Goal: Transaction & Acquisition: Subscribe to service/newsletter

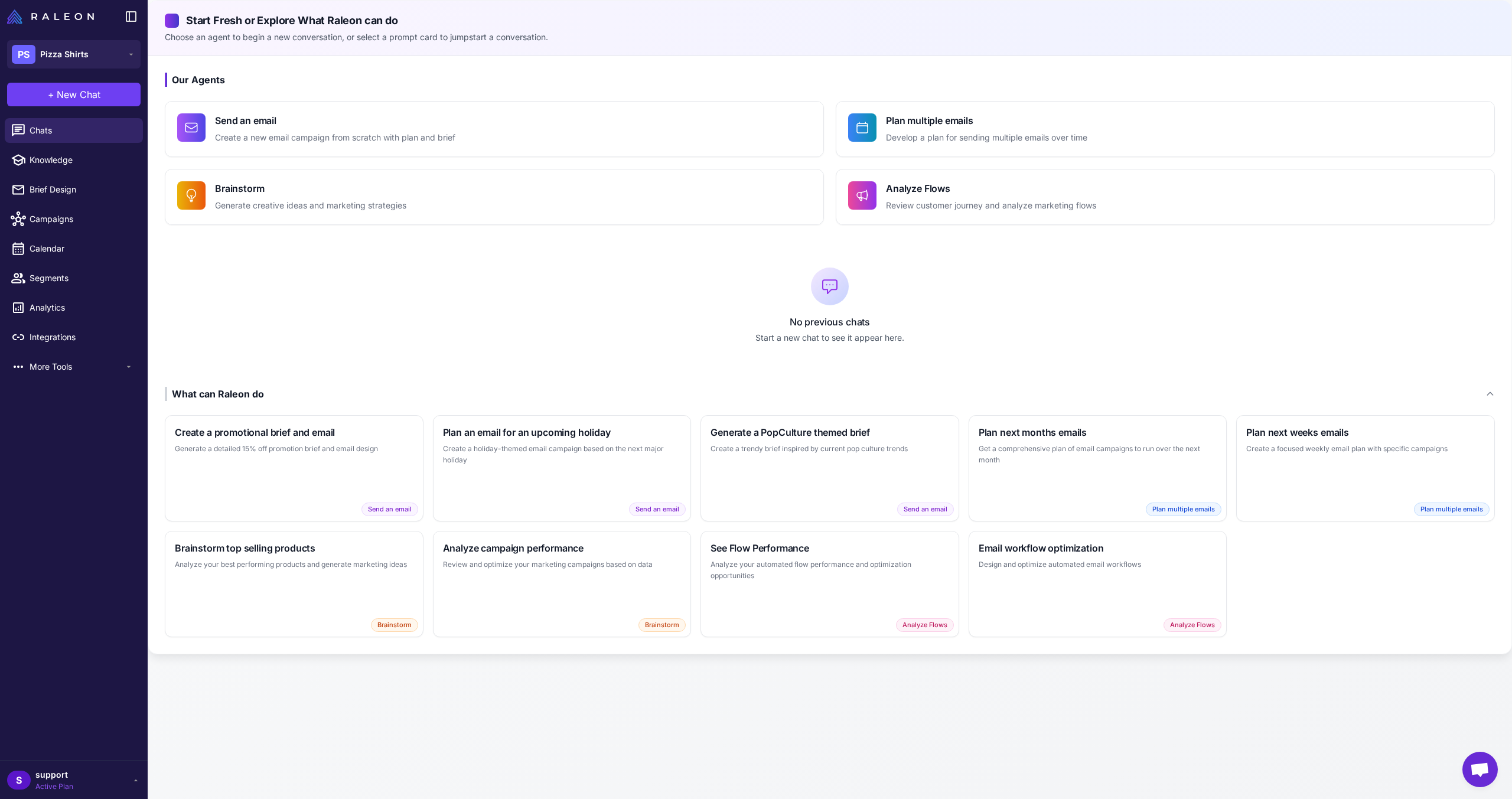
click at [100, 351] on li "Integrations" at bounding box center [73, 337] width 148 height 30
click at [100, 364] on span "More Tools" at bounding box center [77, 367] width 95 height 13
click at [48, 428] on link "Gift With Purchase" at bounding box center [73, 421] width 138 height 25
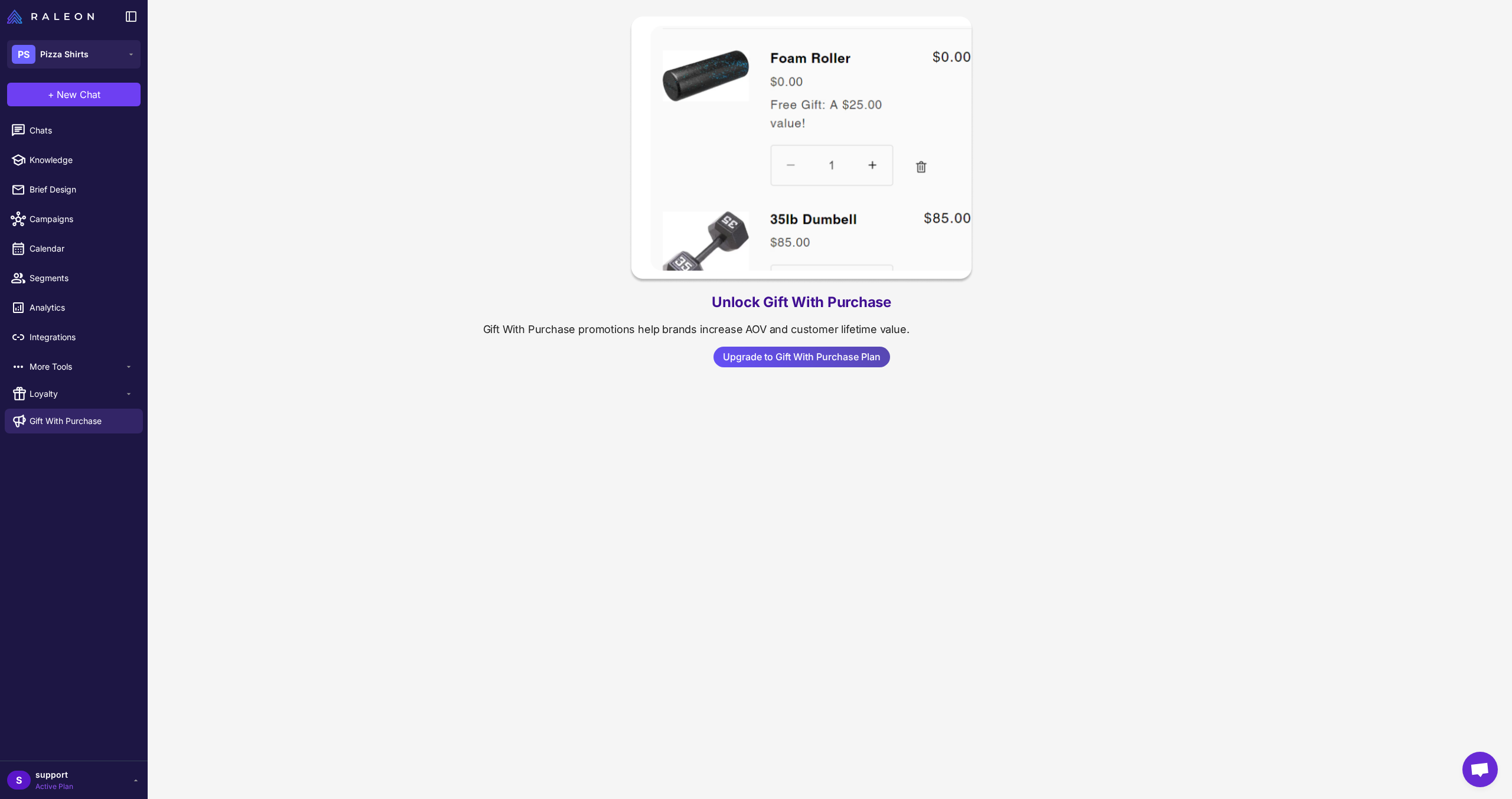
click at [764, 357] on span "Upgrade to Gift With Purchase Plan" at bounding box center [802, 357] width 158 height 20
